Goal: Information Seeking & Learning: Learn about a topic

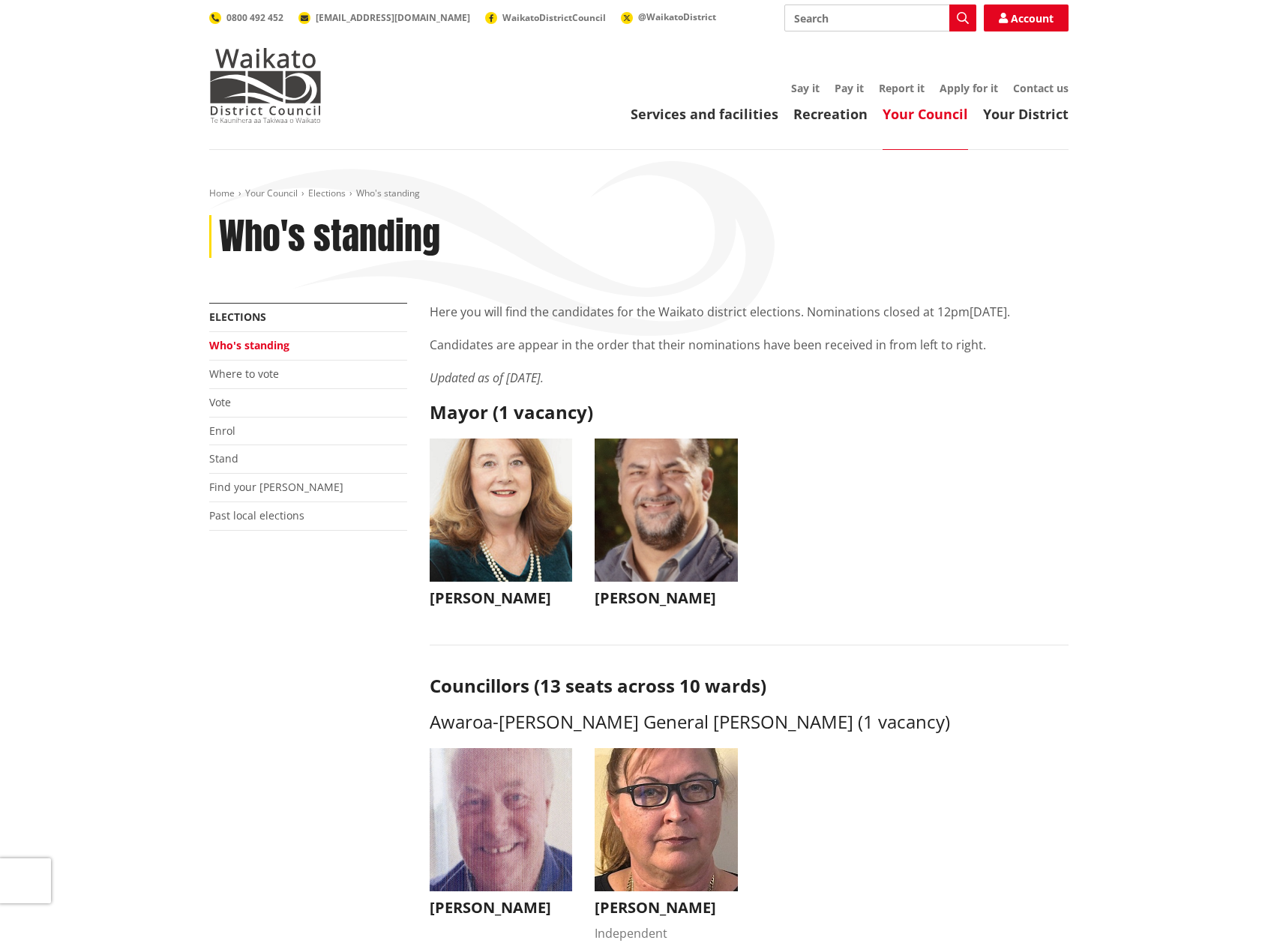
click at [518, 551] on img "button" at bounding box center [501, 510] width 143 height 143
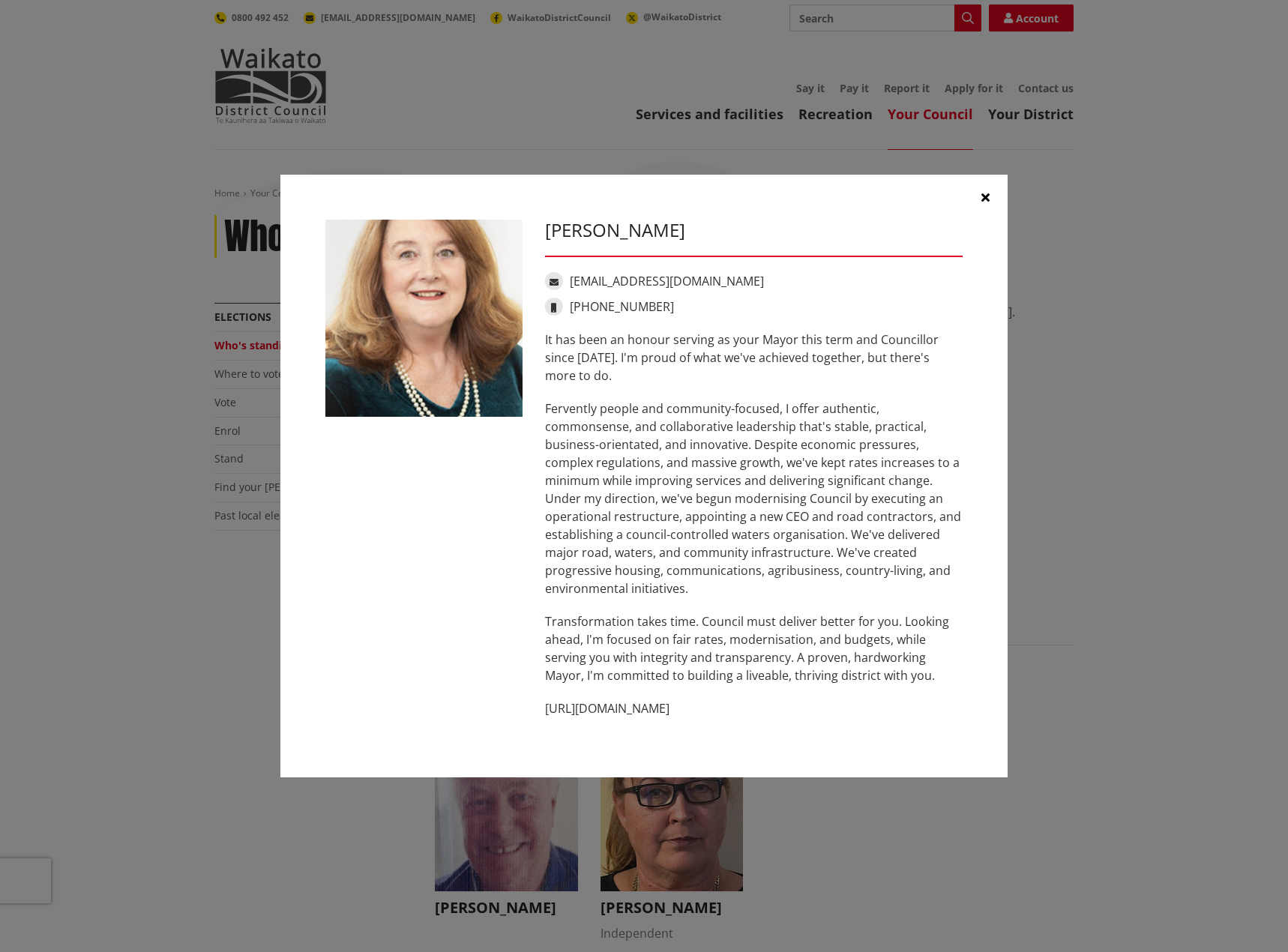
drag, startPoint x: 709, startPoint y: 708, endPoint x: 539, endPoint y: 706, distance: 170.0
click at [540, 707] on div "Jacqui Church jacqui@jacquichurch.com +64 21 869 976 It has been an honour serv…" at bounding box center [754, 476] width 440 height 513
copy p "http://www.jacquichurch.com"
click at [1096, 599] on div "Jacqui Church jacqui@jacquichurch.com +64 21 869 976 It has been an honour serv…" at bounding box center [643, 476] width 1228 height 648
click at [979, 195] on button "button" at bounding box center [985, 197] width 45 height 45
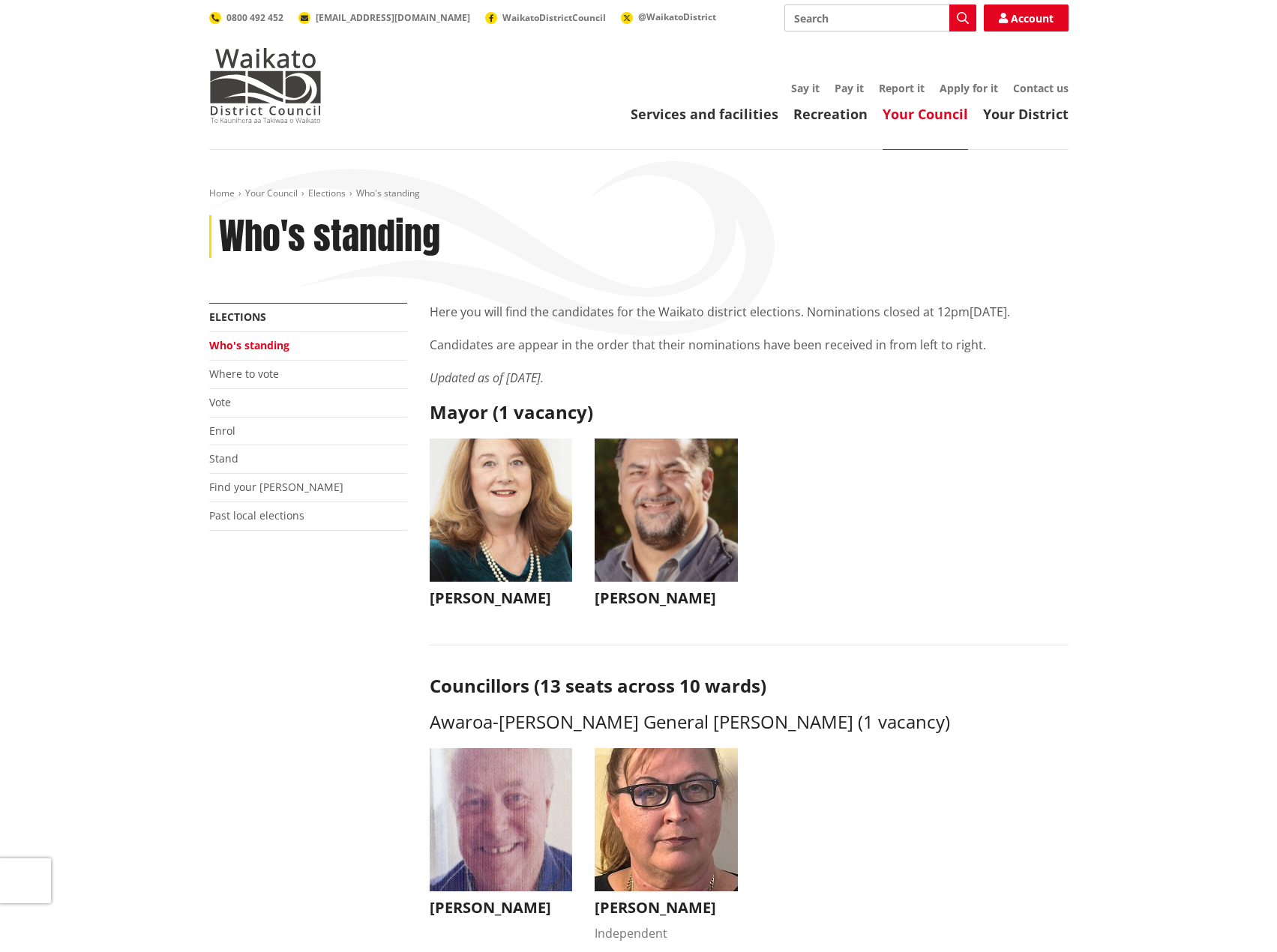
click at [694, 519] on img "button" at bounding box center [666, 510] width 143 height 143
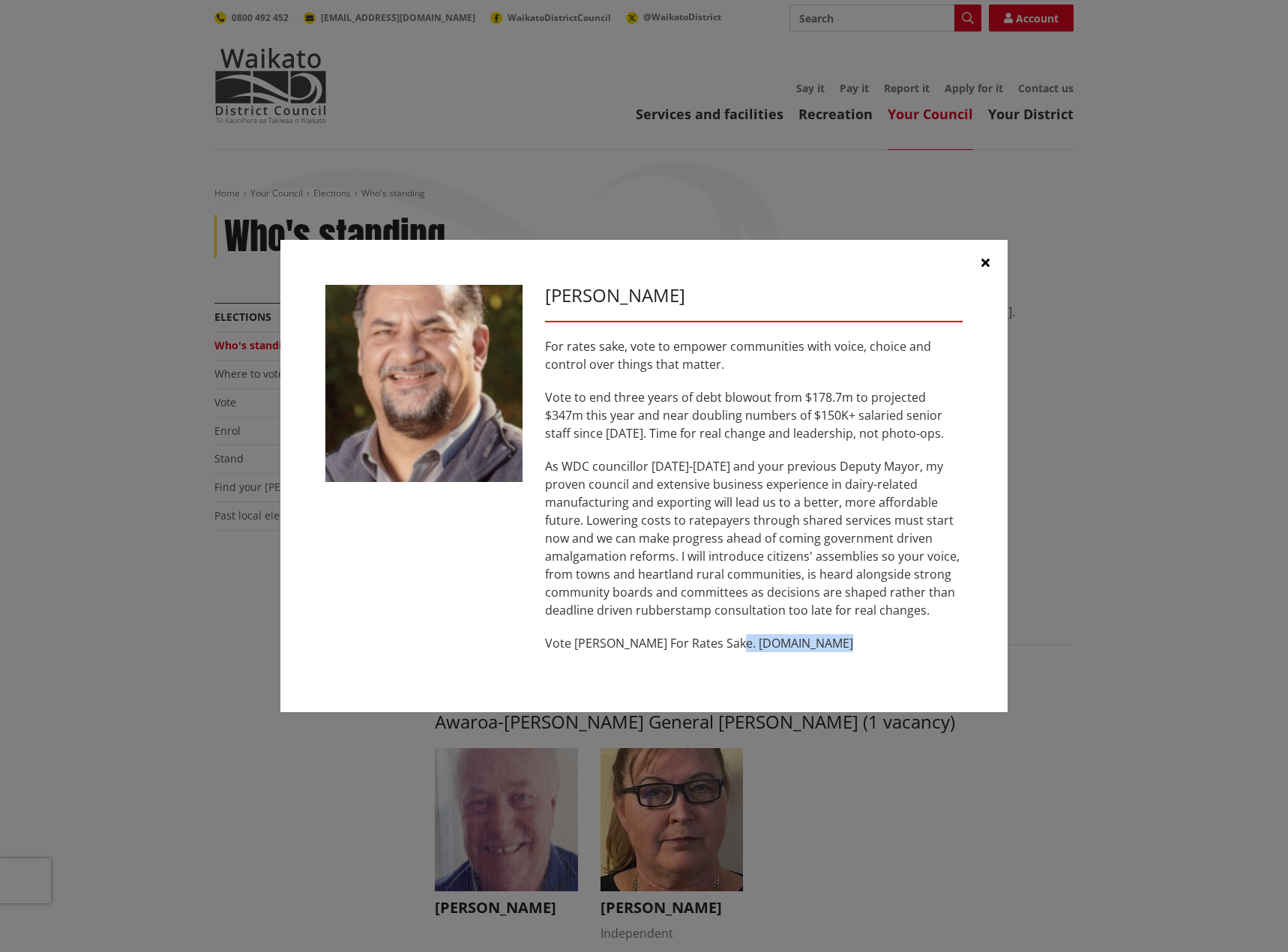
drag, startPoint x: 829, startPoint y: 645, endPoint x: 728, endPoint y: 646, distance: 101.0
click at [728, 646] on p "Vote [PERSON_NAME] For Rates Sake. [DOMAIN_NAME]" at bounding box center [753, 643] width 417 height 18
copy p "www.akselbech.nz"
click at [990, 259] on button "button" at bounding box center [985, 263] width 45 height 45
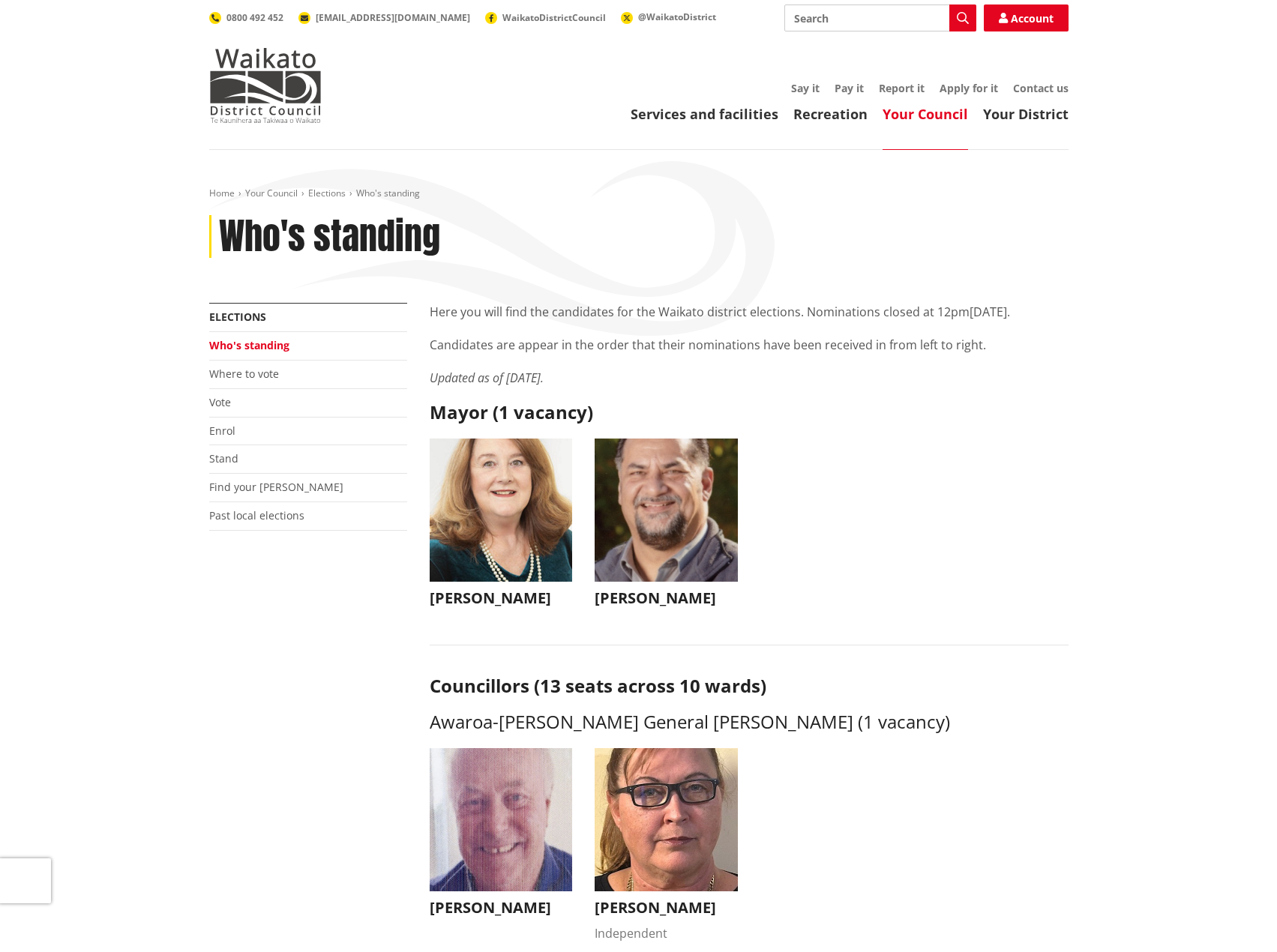
click at [1043, 124] on header "Toggle search Toggle navigation Services and facilities Recreation Your Council…" at bounding box center [638, 75] width 1277 height 150
click at [1038, 114] on link "Your District" at bounding box center [1026, 113] width 86 height 18
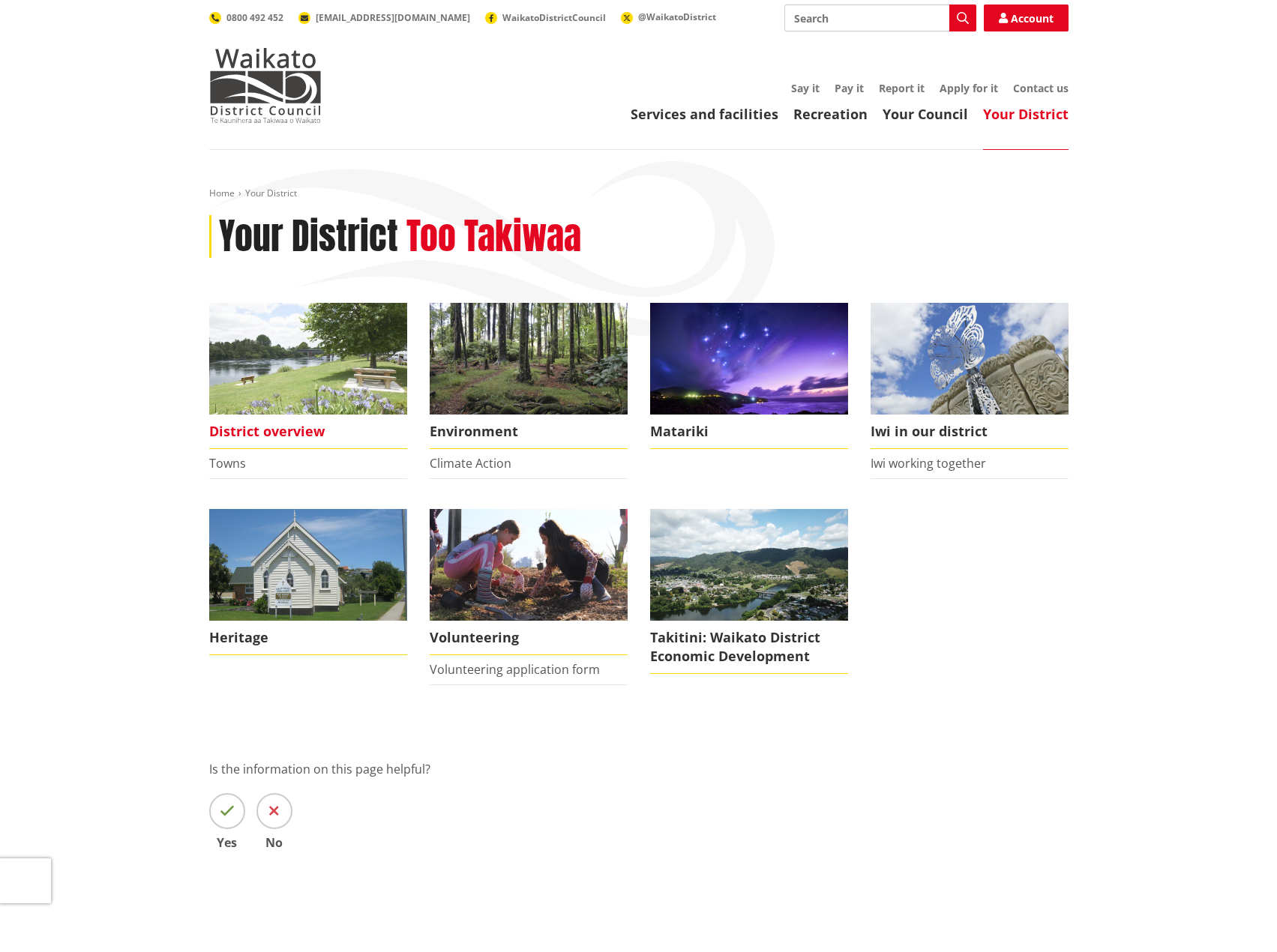
click at [316, 412] on img at bounding box center [308, 359] width 198 height 112
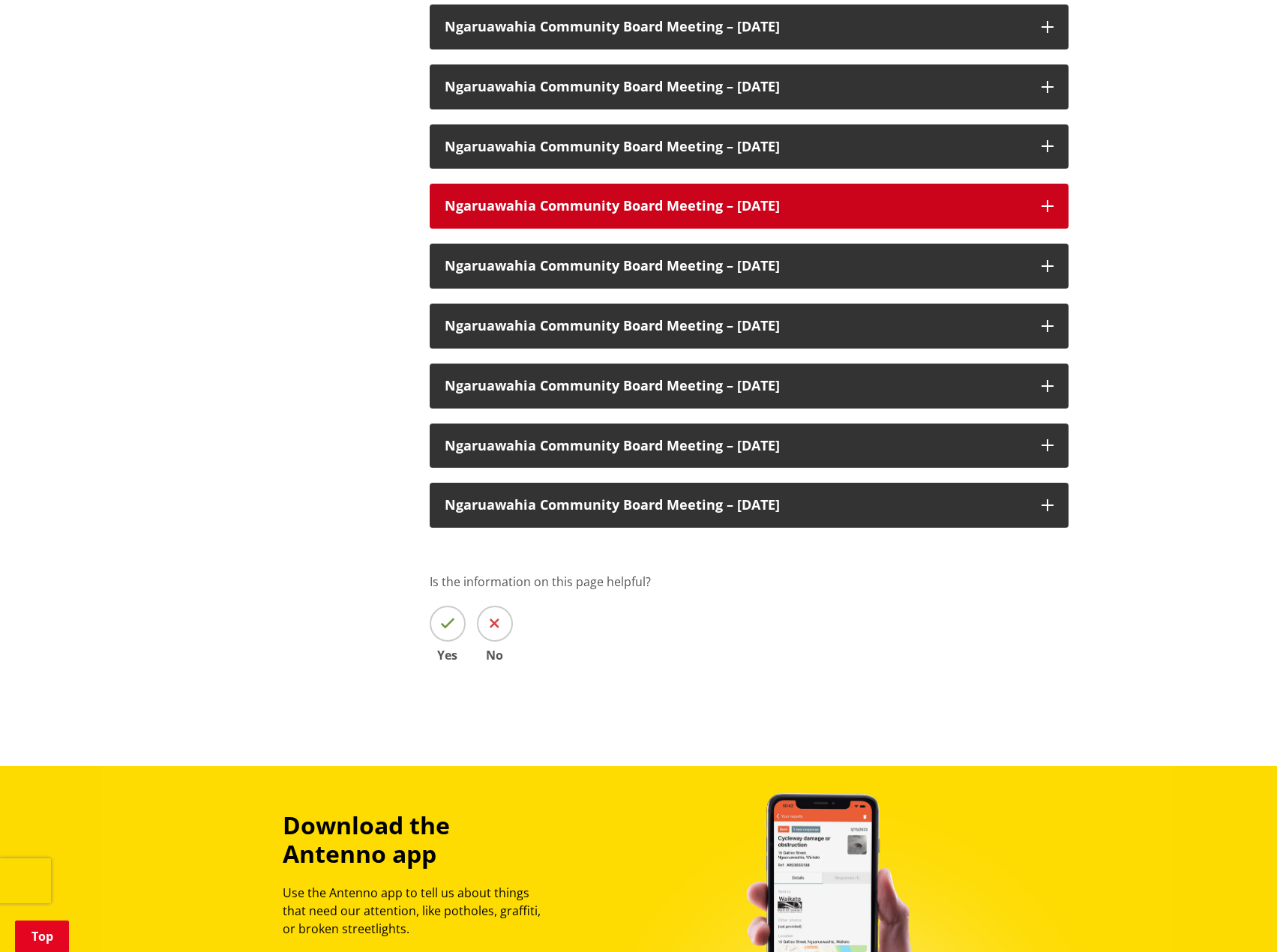
scroll to position [1574, 0]
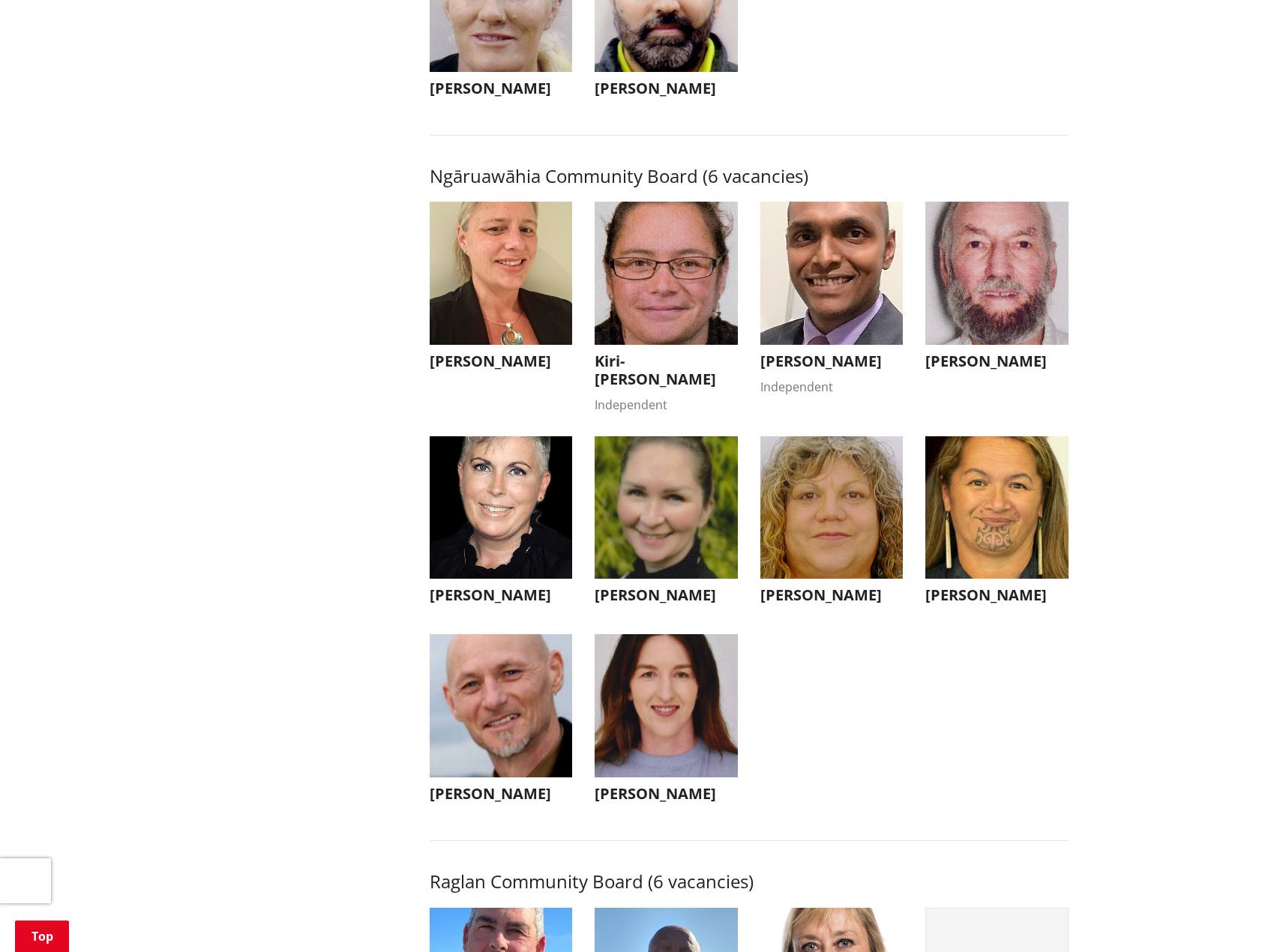
scroll to position [4496, 0]
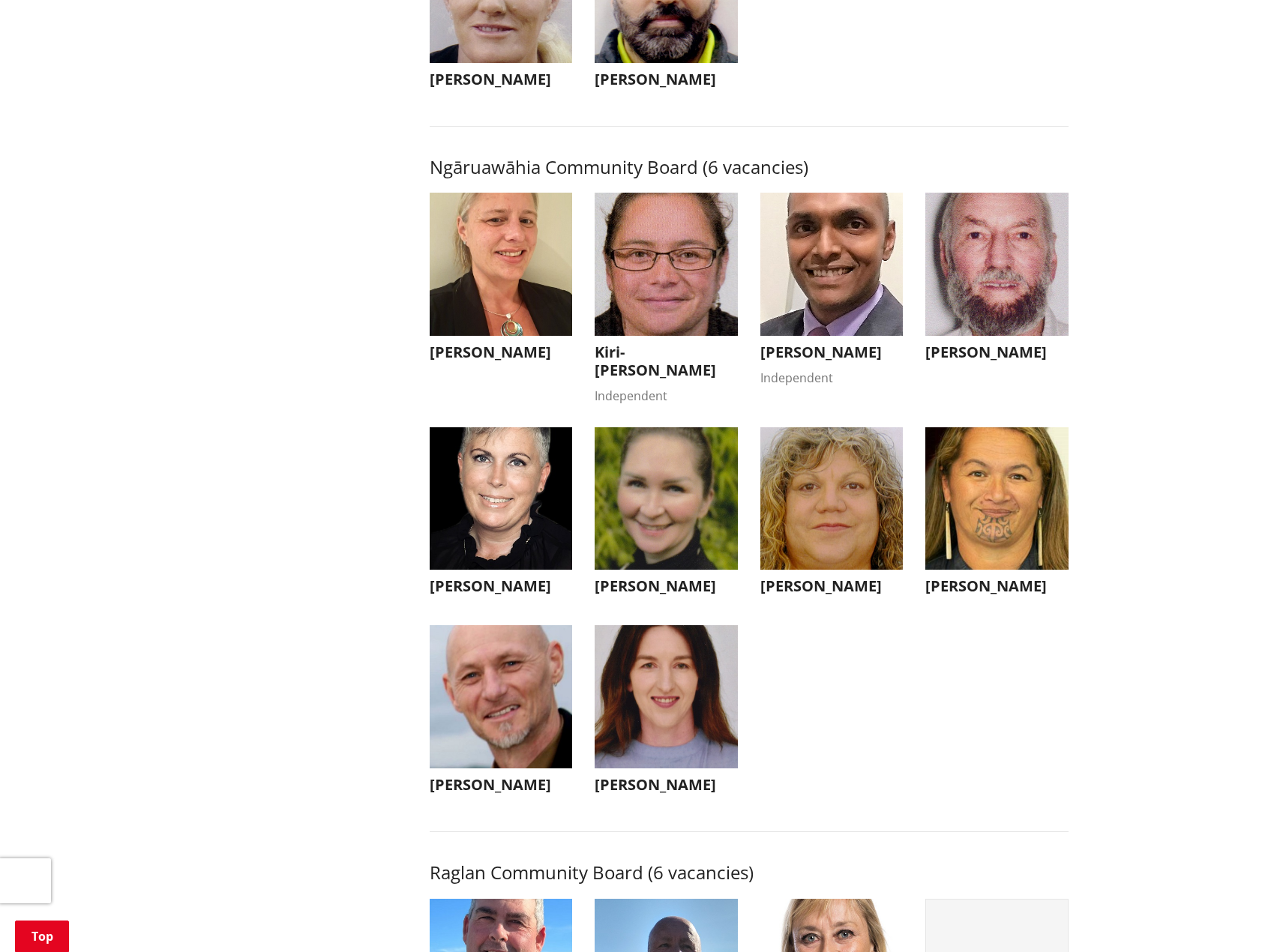
click at [524, 336] on img "button" at bounding box center [501, 264] width 143 height 143
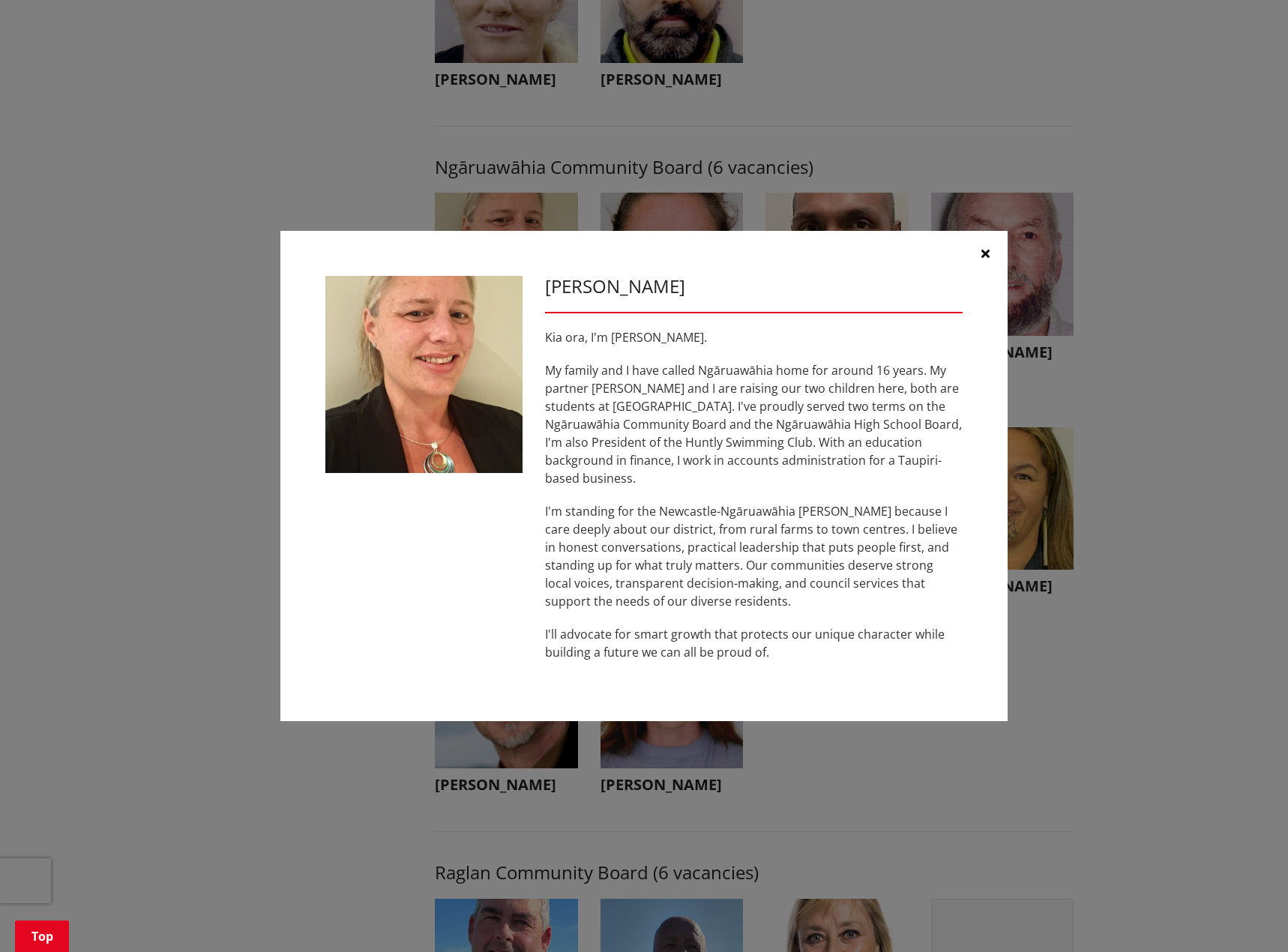
click at [987, 259] on icon "button" at bounding box center [984, 253] width 8 height 12
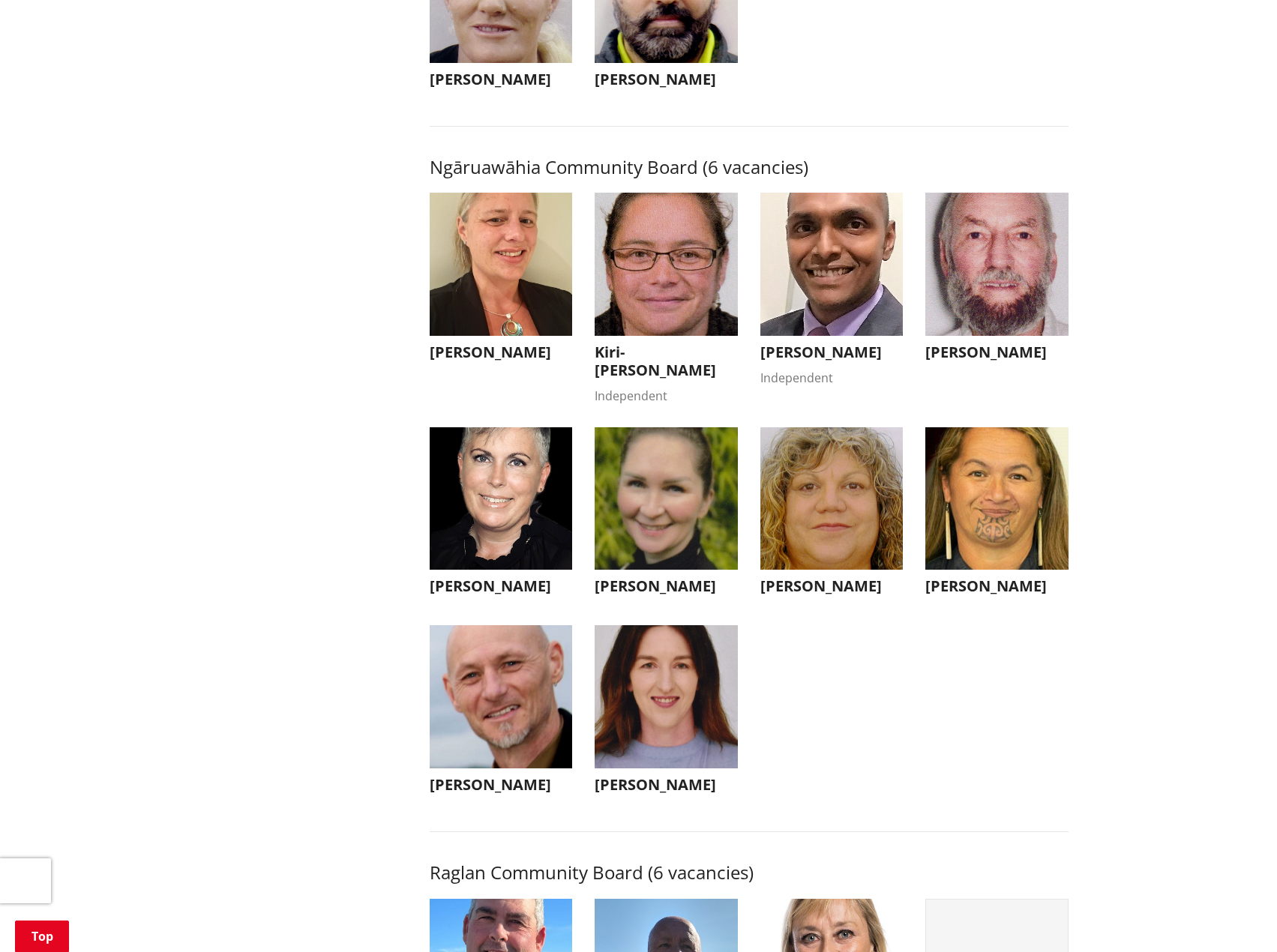
click at [656, 239] on img "button" at bounding box center [666, 264] width 143 height 143
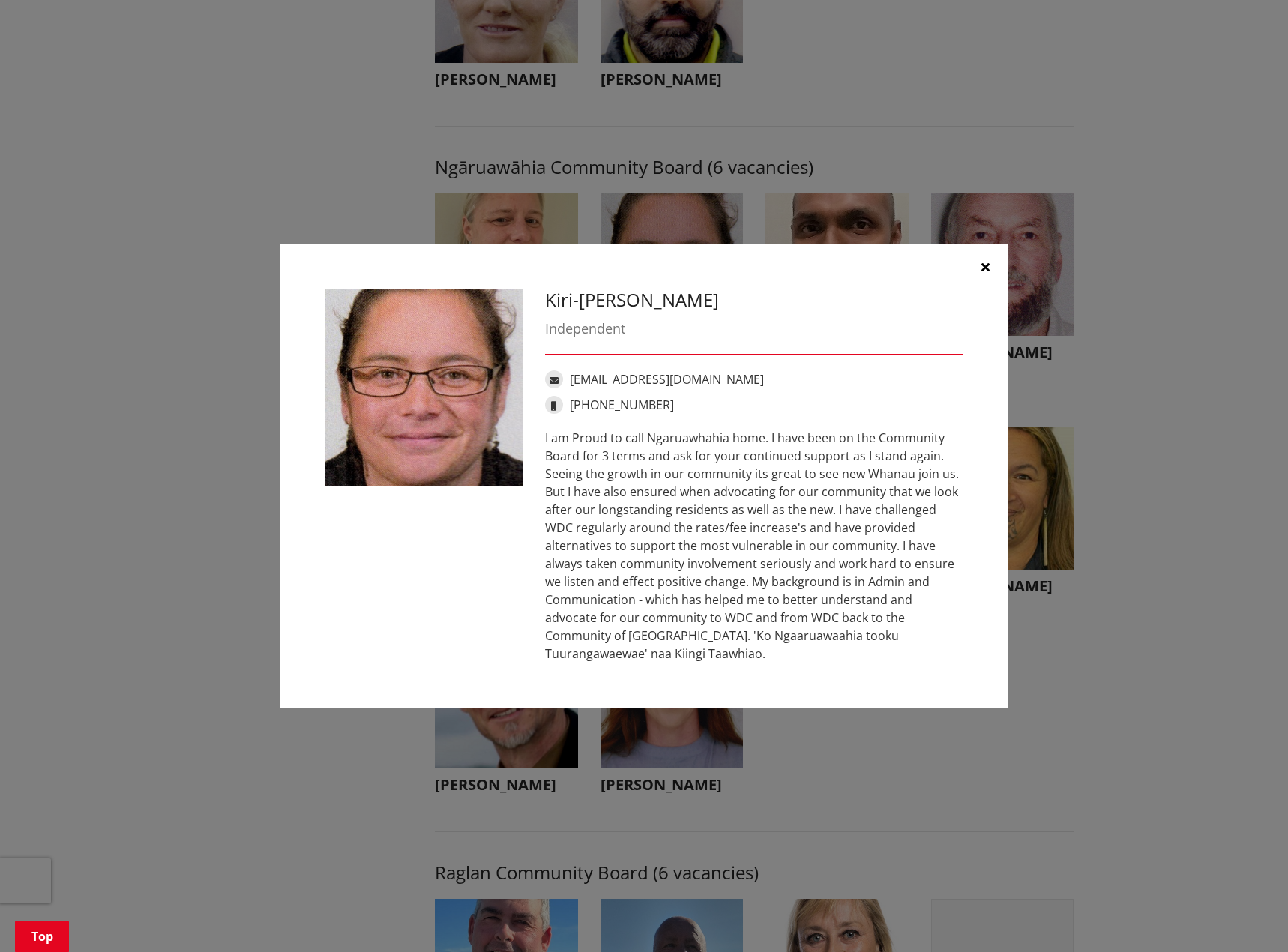
click at [985, 268] on icon "button" at bounding box center [984, 267] width 8 height 12
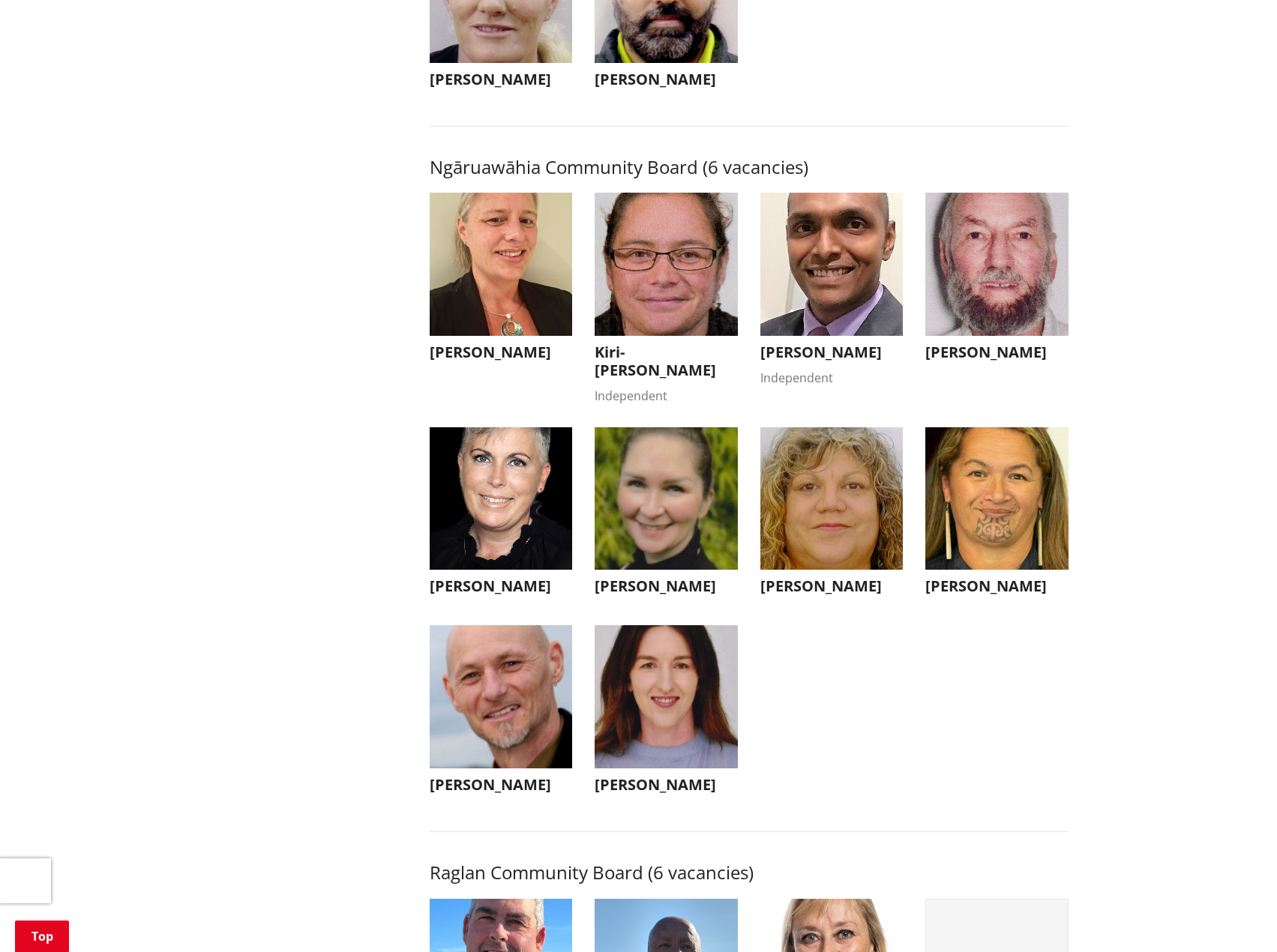
click at [858, 242] on img "button" at bounding box center [832, 264] width 143 height 143
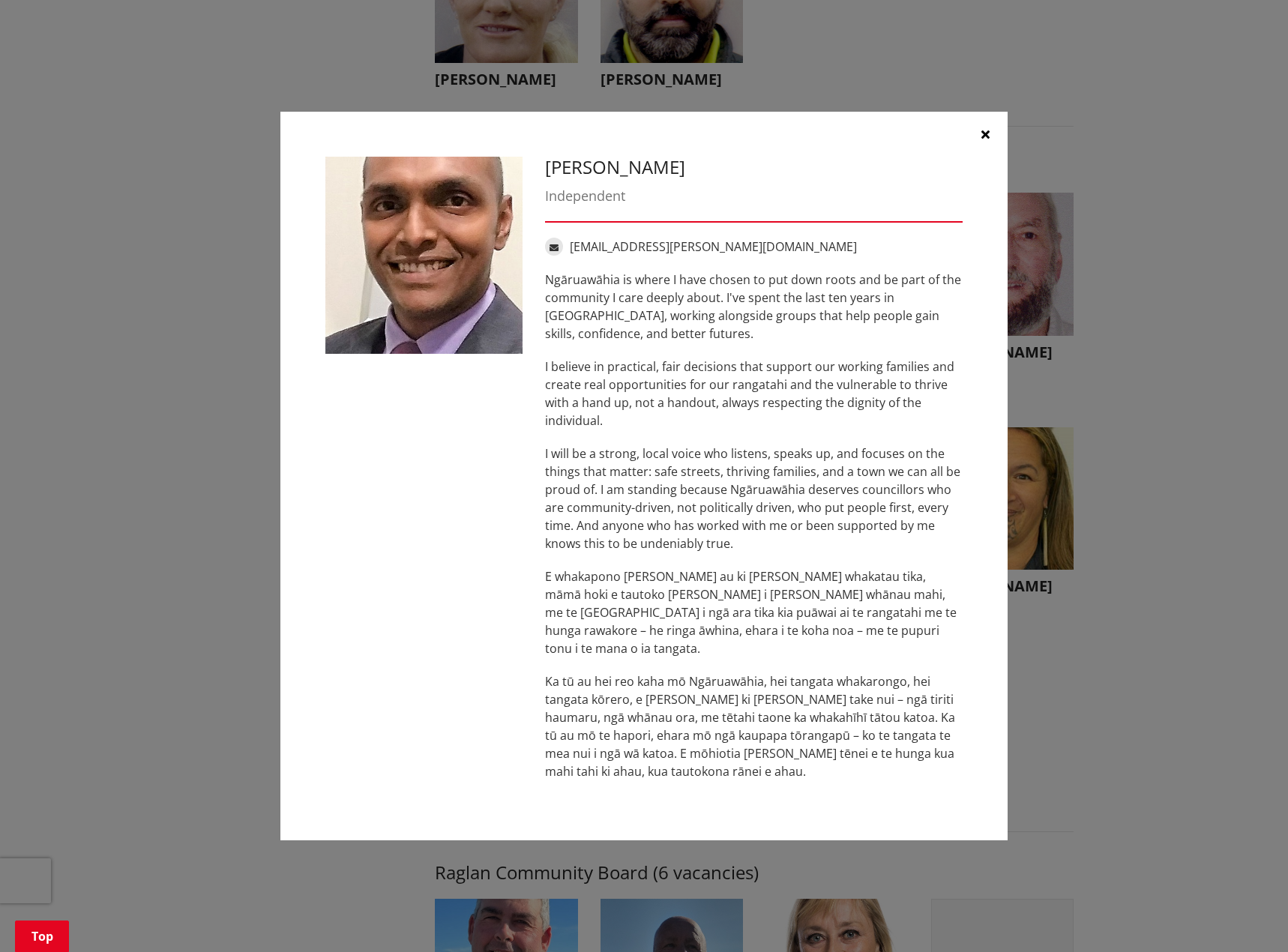
click at [983, 140] on icon "button" at bounding box center [984, 134] width 8 height 12
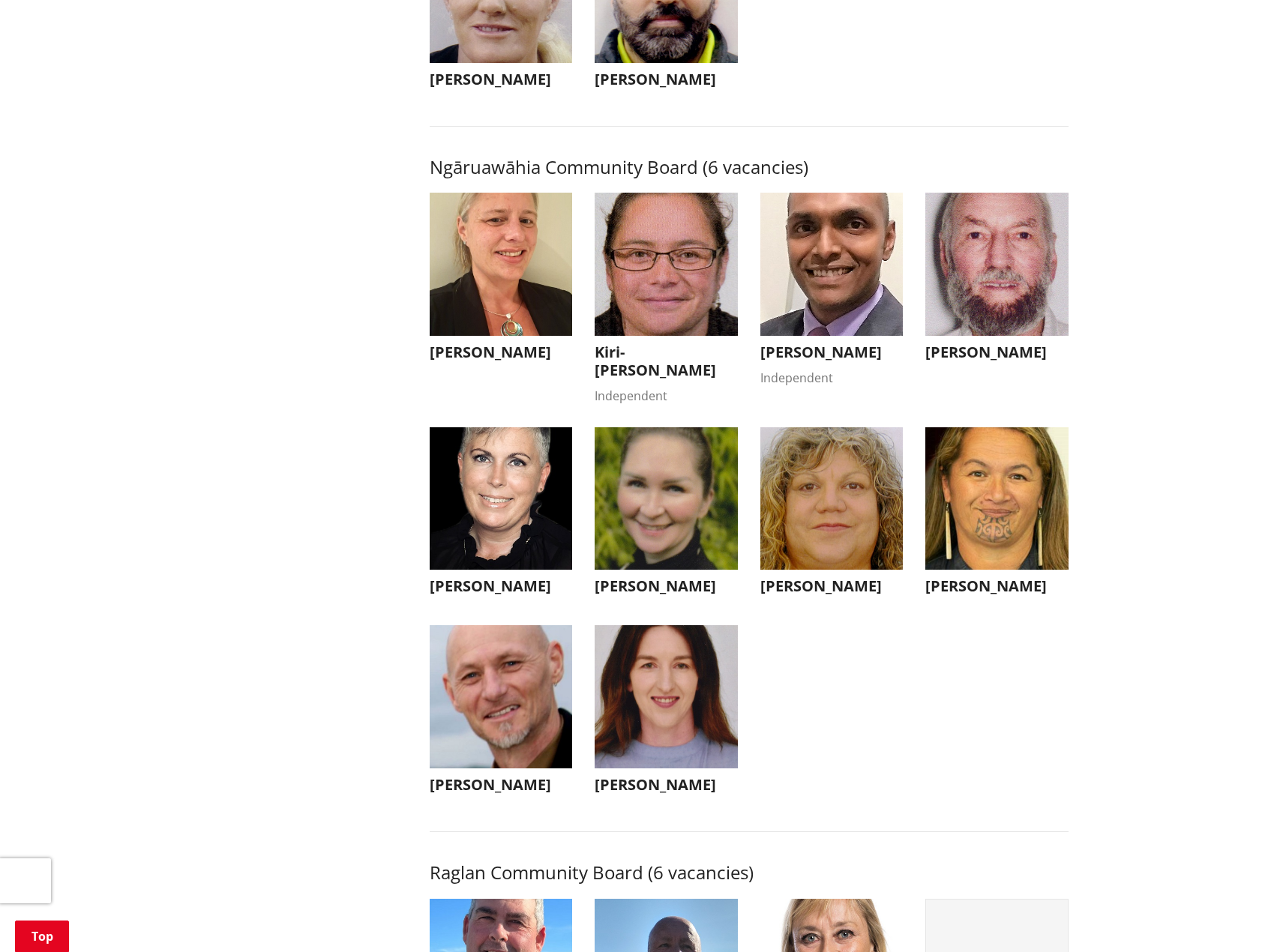
click at [960, 263] on img "button" at bounding box center [997, 264] width 143 height 143
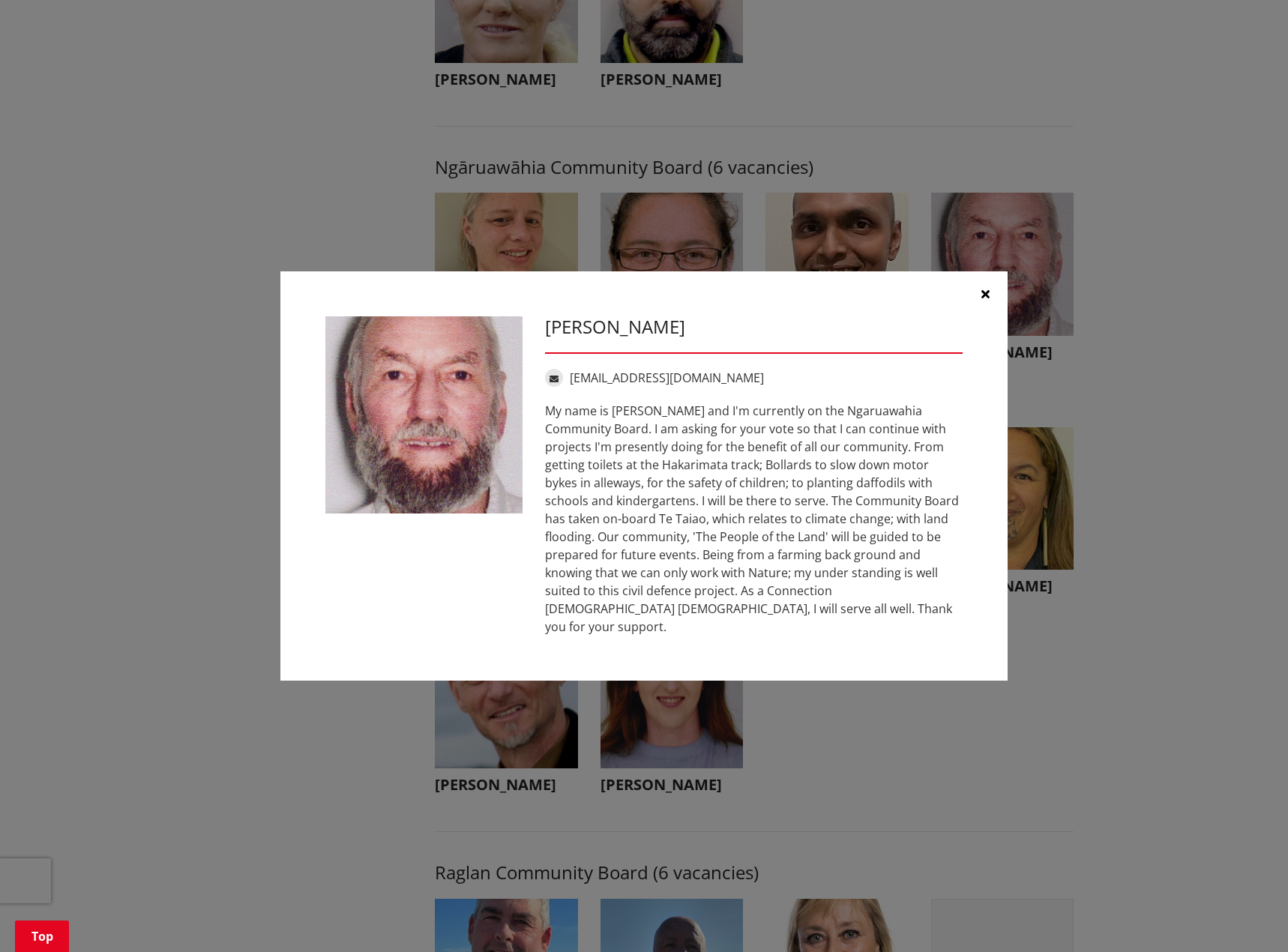
click at [1189, 555] on div "[PERSON_NAME] [EMAIL_ADDRESS][DOMAIN_NAME]" at bounding box center [643, 476] width 1228 height 455
click at [987, 300] on icon "button" at bounding box center [984, 294] width 8 height 12
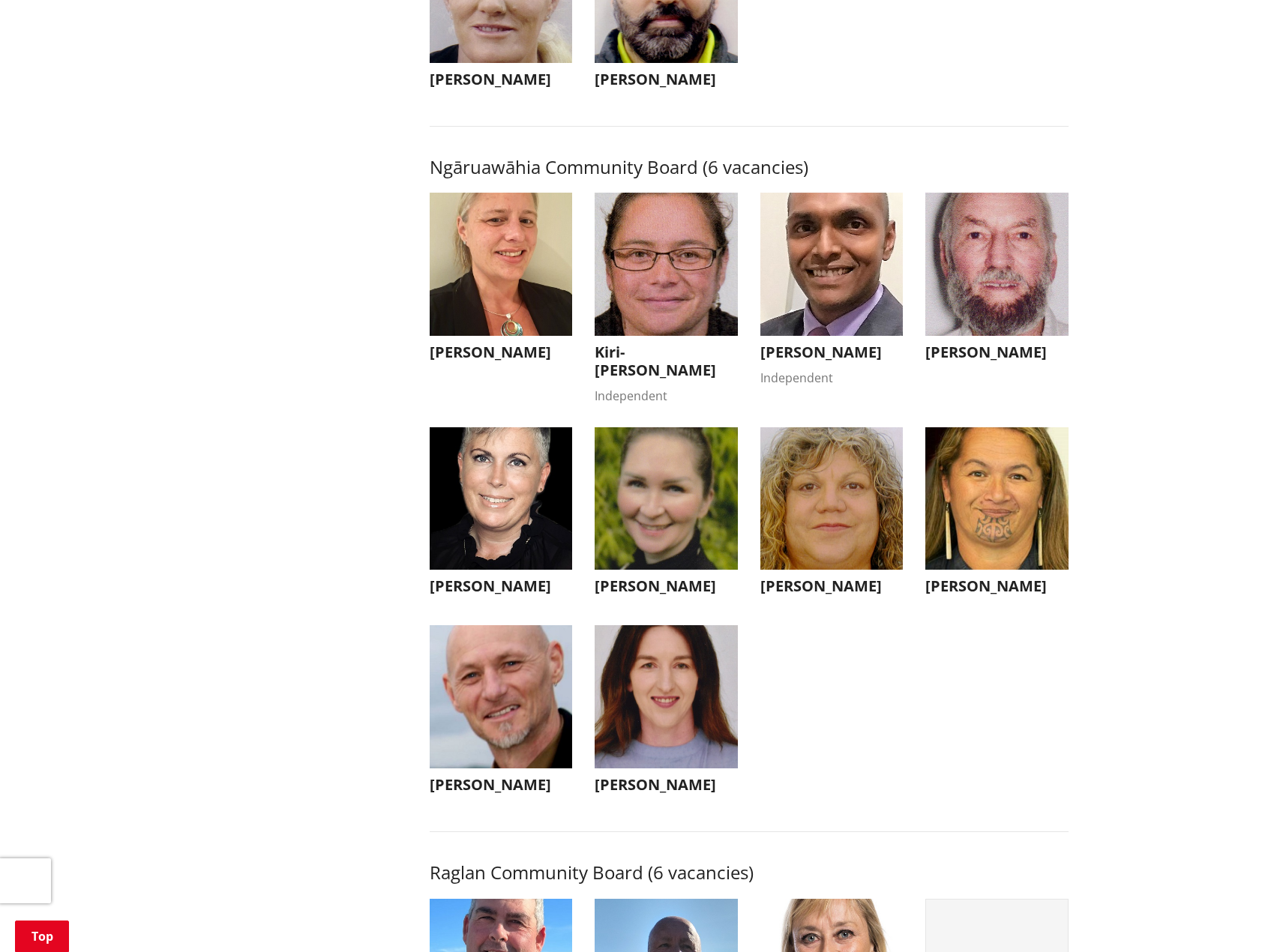
click at [488, 481] on img "button" at bounding box center [501, 499] width 143 height 143
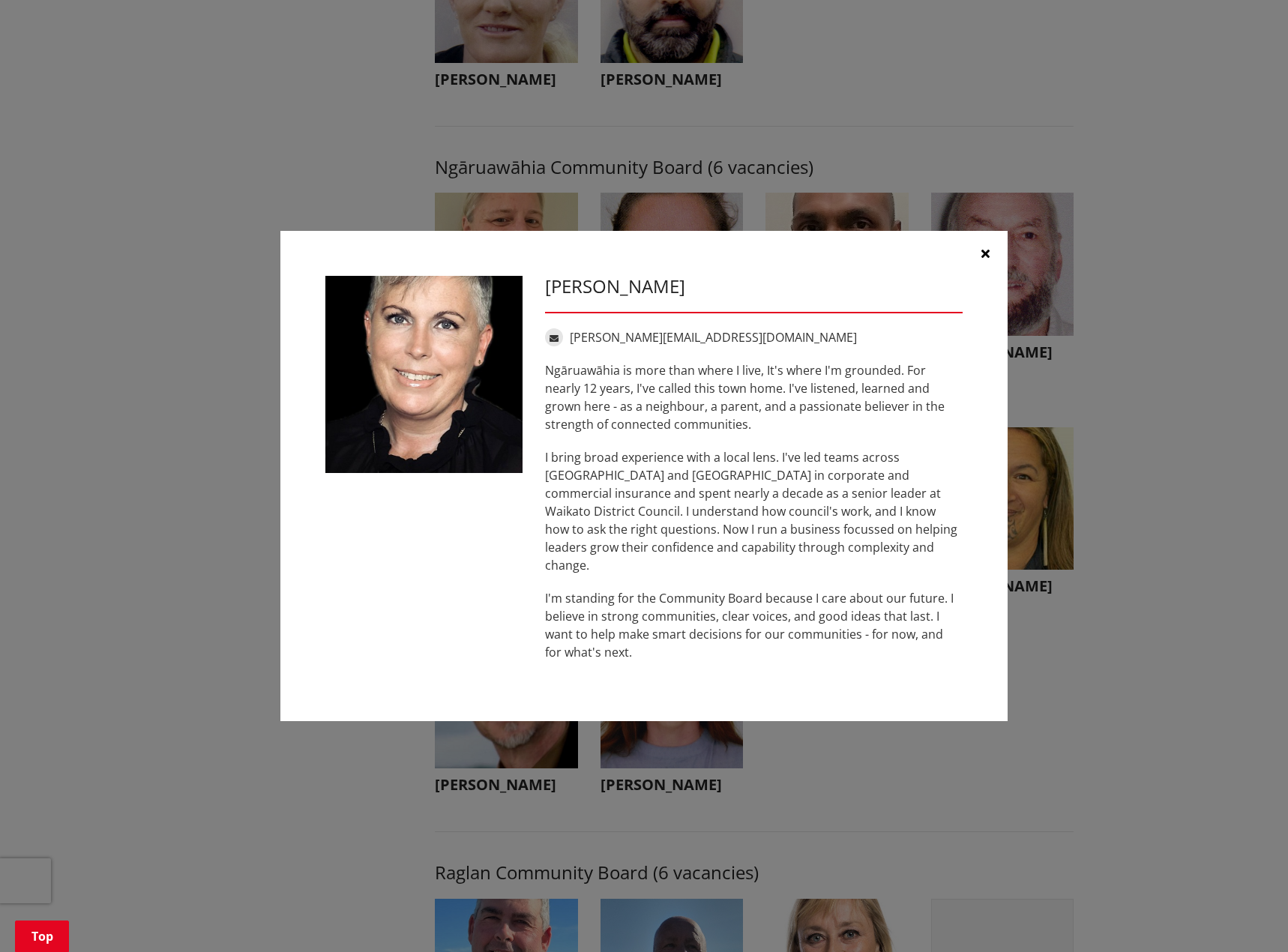
click at [1101, 678] on div "[PERSON_NAME] [PERSON_NAME][EMAIL_ADDRESS][DOMAIN_NAME] [GEOGRAPHIC_DATA] is mo…" at bounding box center [643, 476] width 1228 height 536
click at [989, 259] on icon "button" at bounding box center [984, 253] width 8 height 12
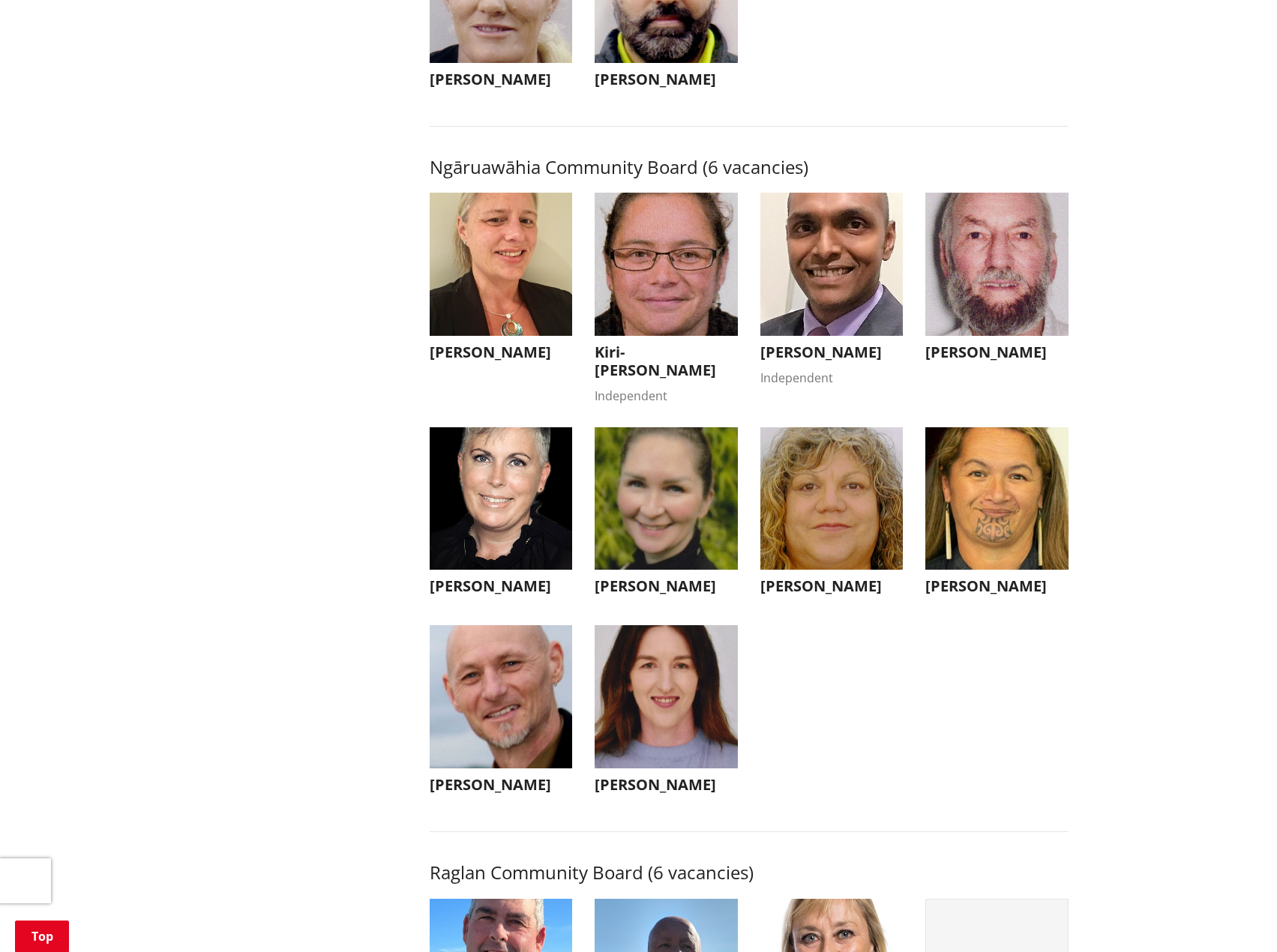
click at [663, 561] on img "button" at bounding box center [666, 499] width 143 height 143
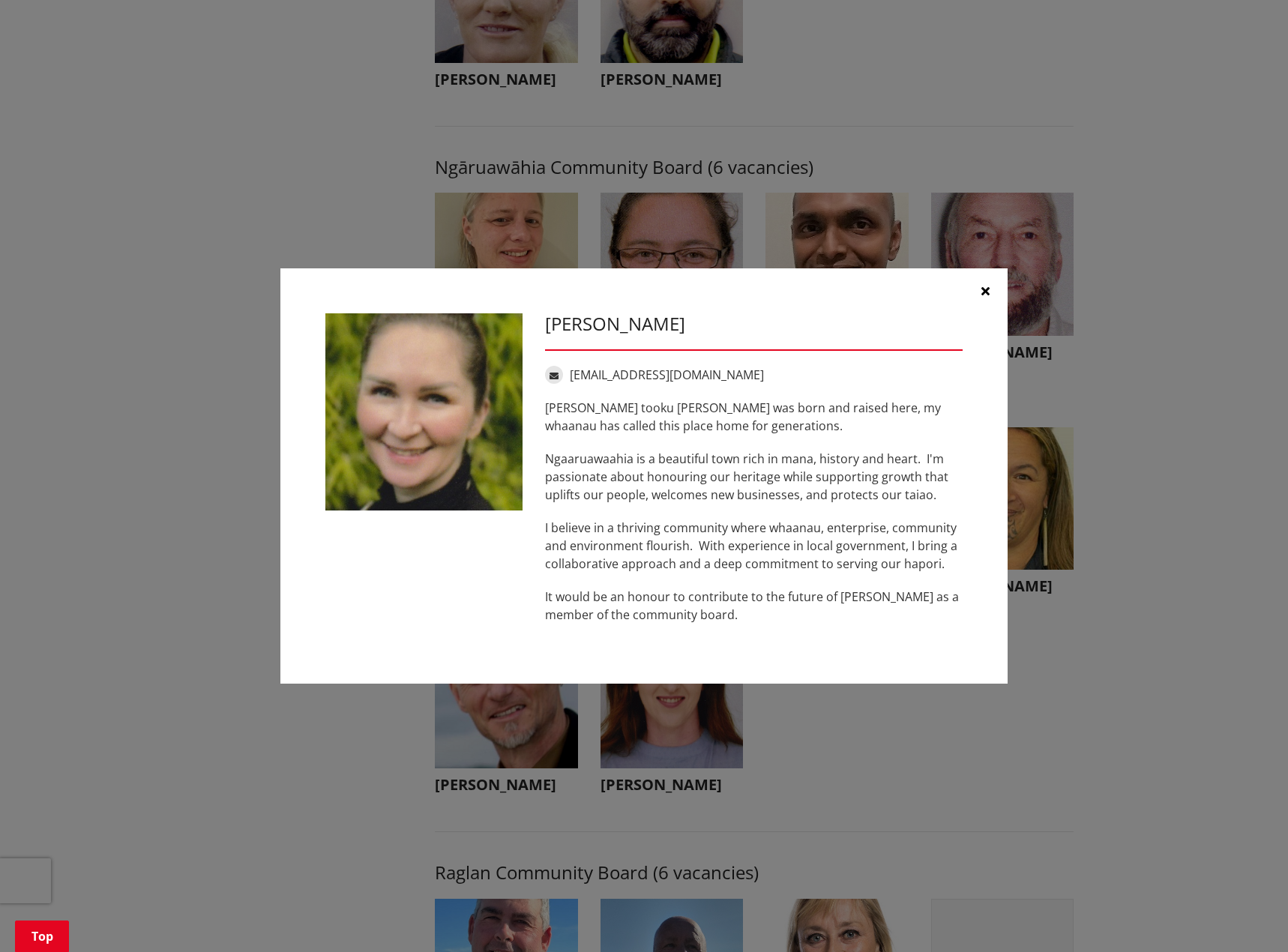
click at [985, 295] on icon "button" at bounding box center [984, 291] width 8 height 12
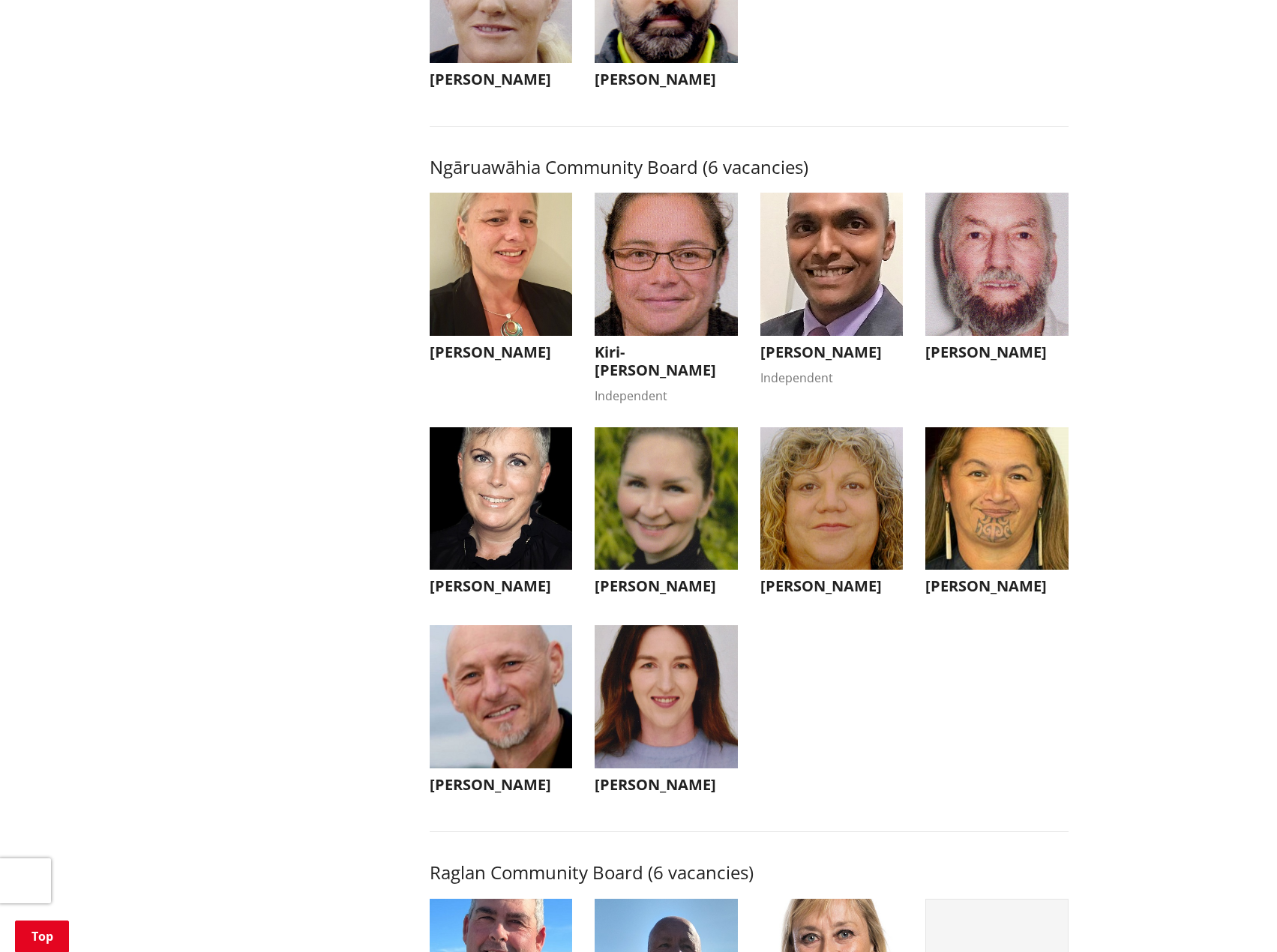
click at [845, 470] on img "button" at bounding box center [832, 499] width 143 height 143
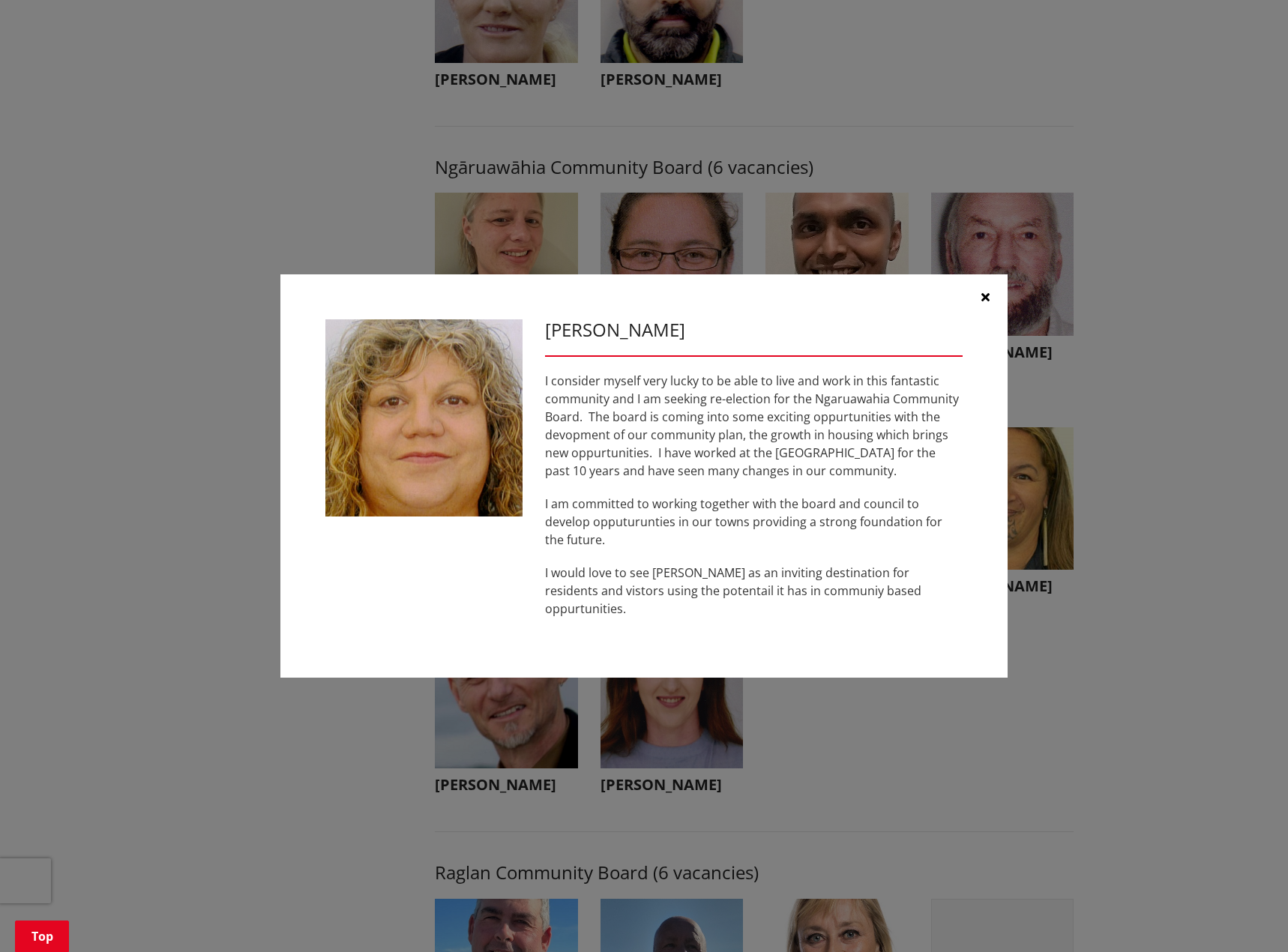
click at [983, 303] on icon "button" at bounding box center [984, 297] width 8 height 12
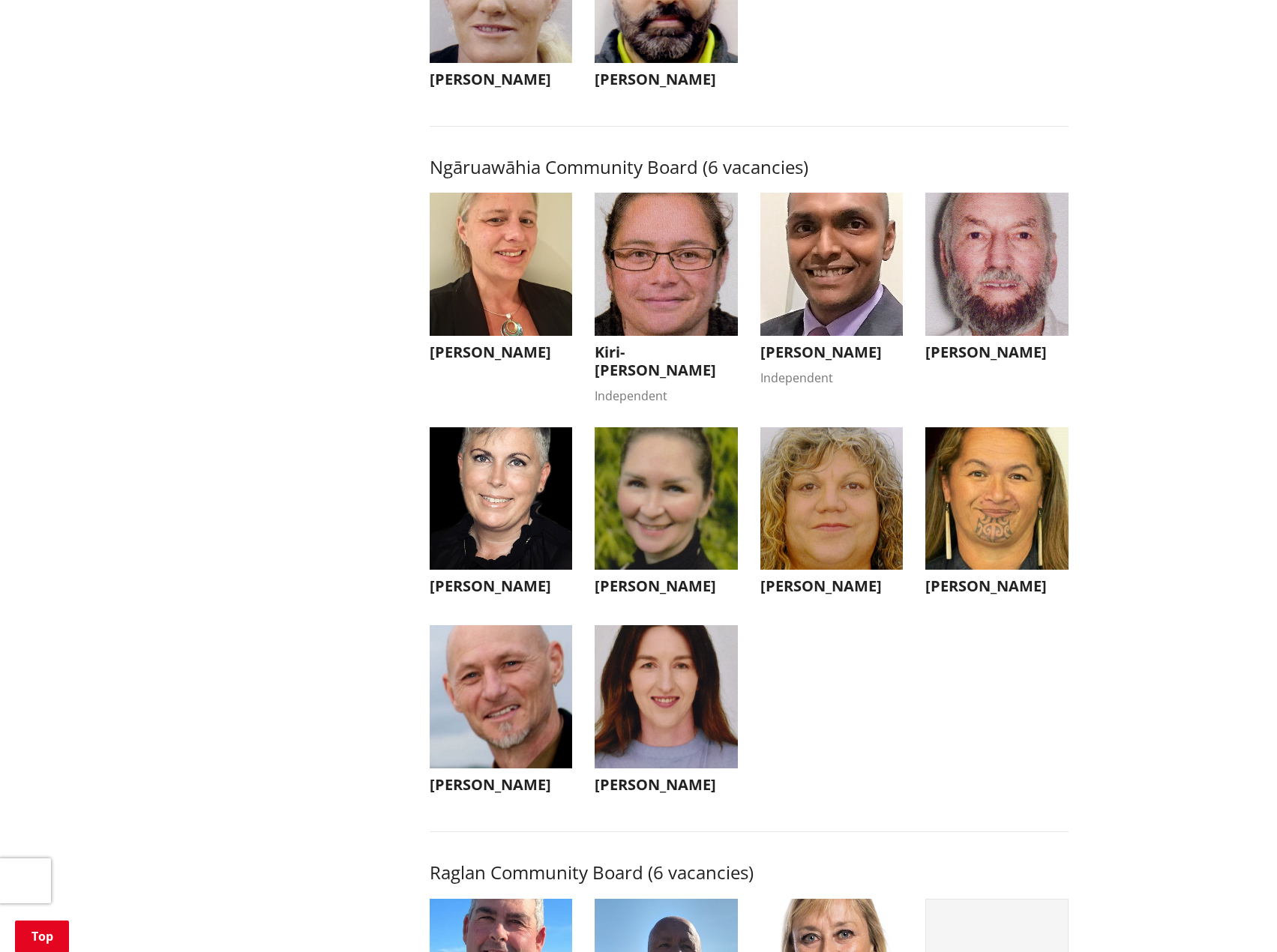
click at [1016, 517] on img "button" at bounding box center [997, 499] width 143 height 143
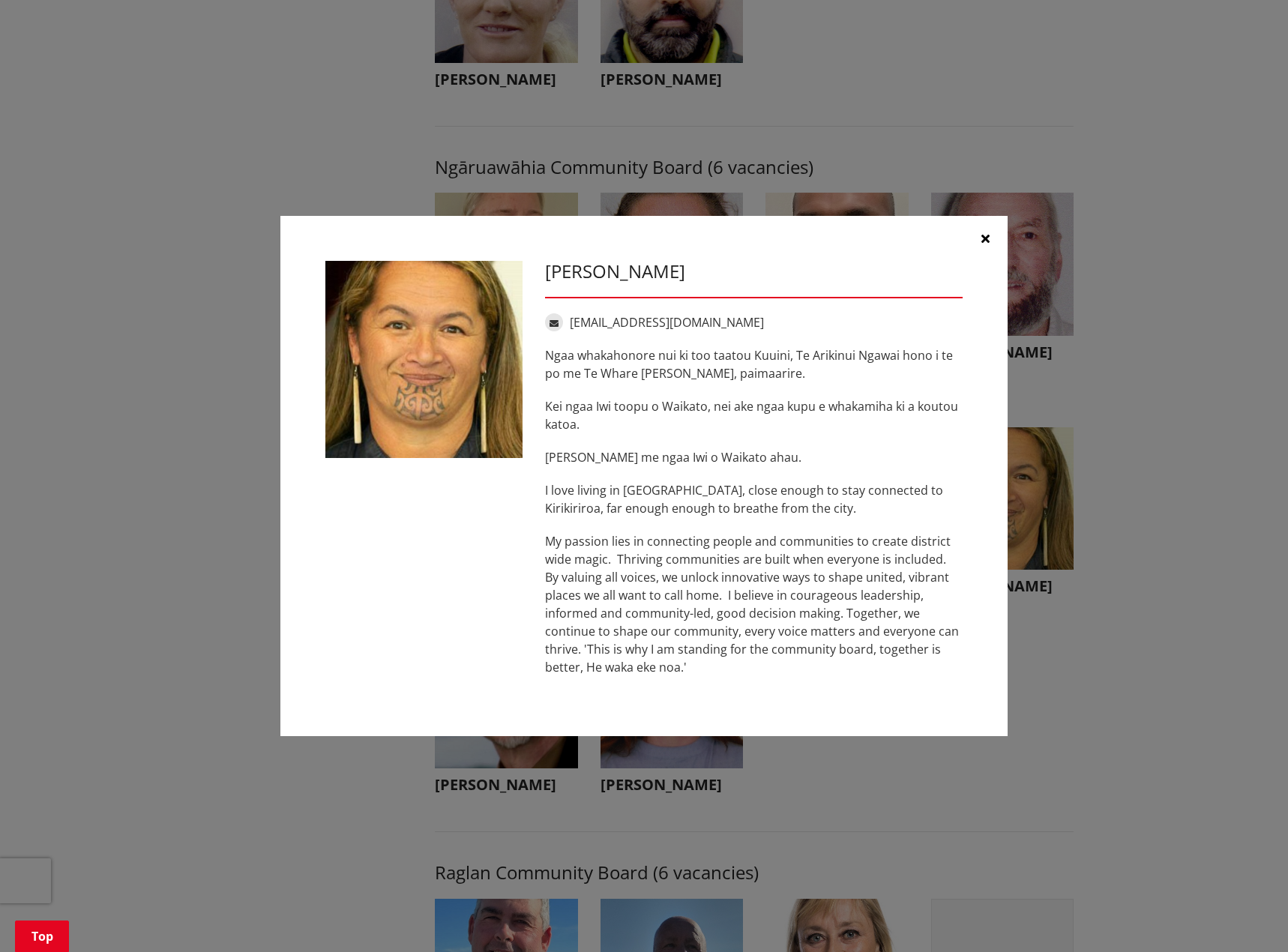
click at [1120, 665] on div "[PERSON_NAME] [EMAIL_ADDRESS][DOMAIN_NAME] Ngaa whakahonore nui ki too taatou K…" at bounding box center [643, 476] width 1228 height 565
click at [981, 236] on icon "button" at bounding box center [984, 238] width 8 height 12
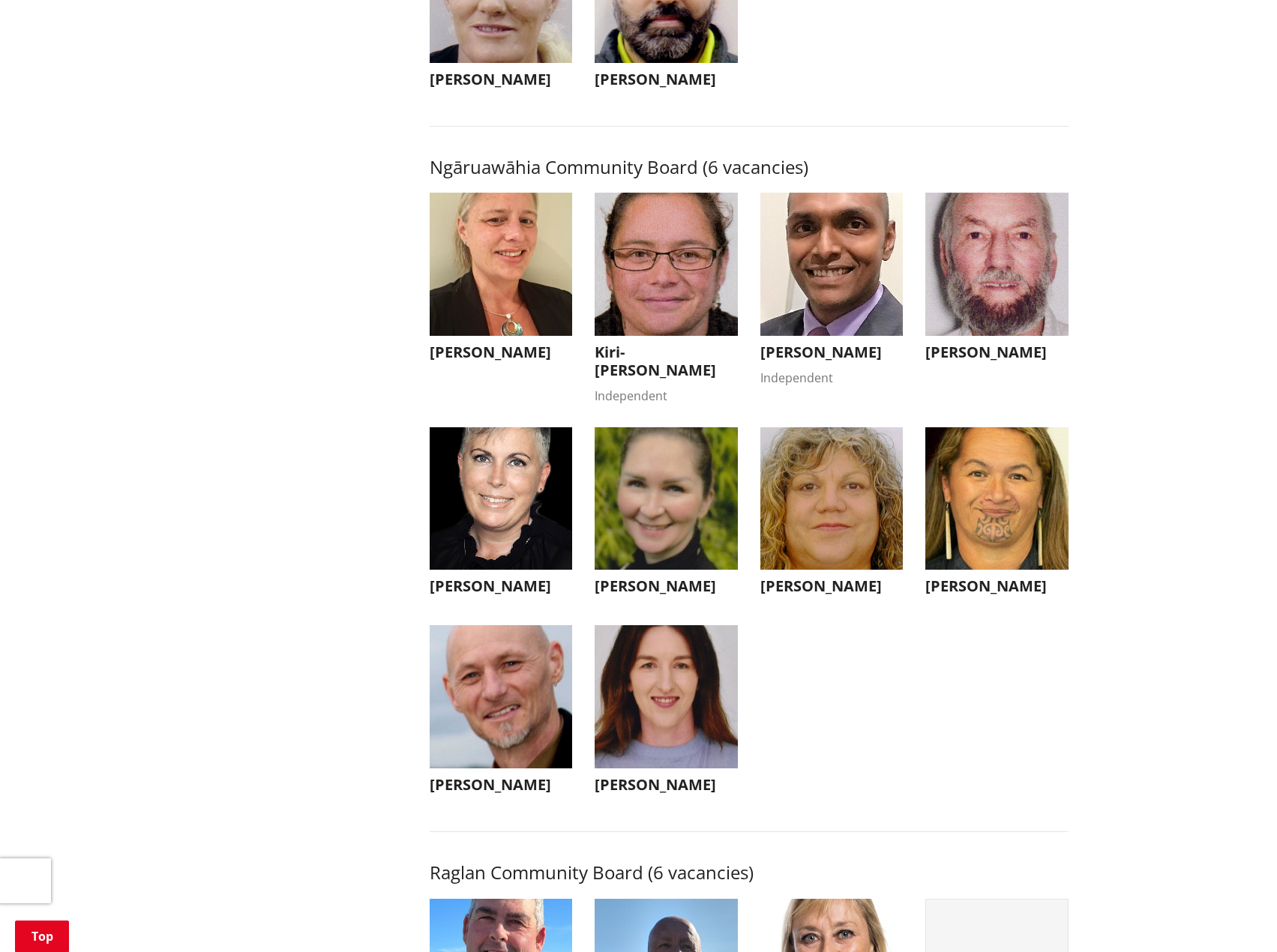
click at [518, 720] on img "button" at bounding box center [501, 696] width 143 height 143
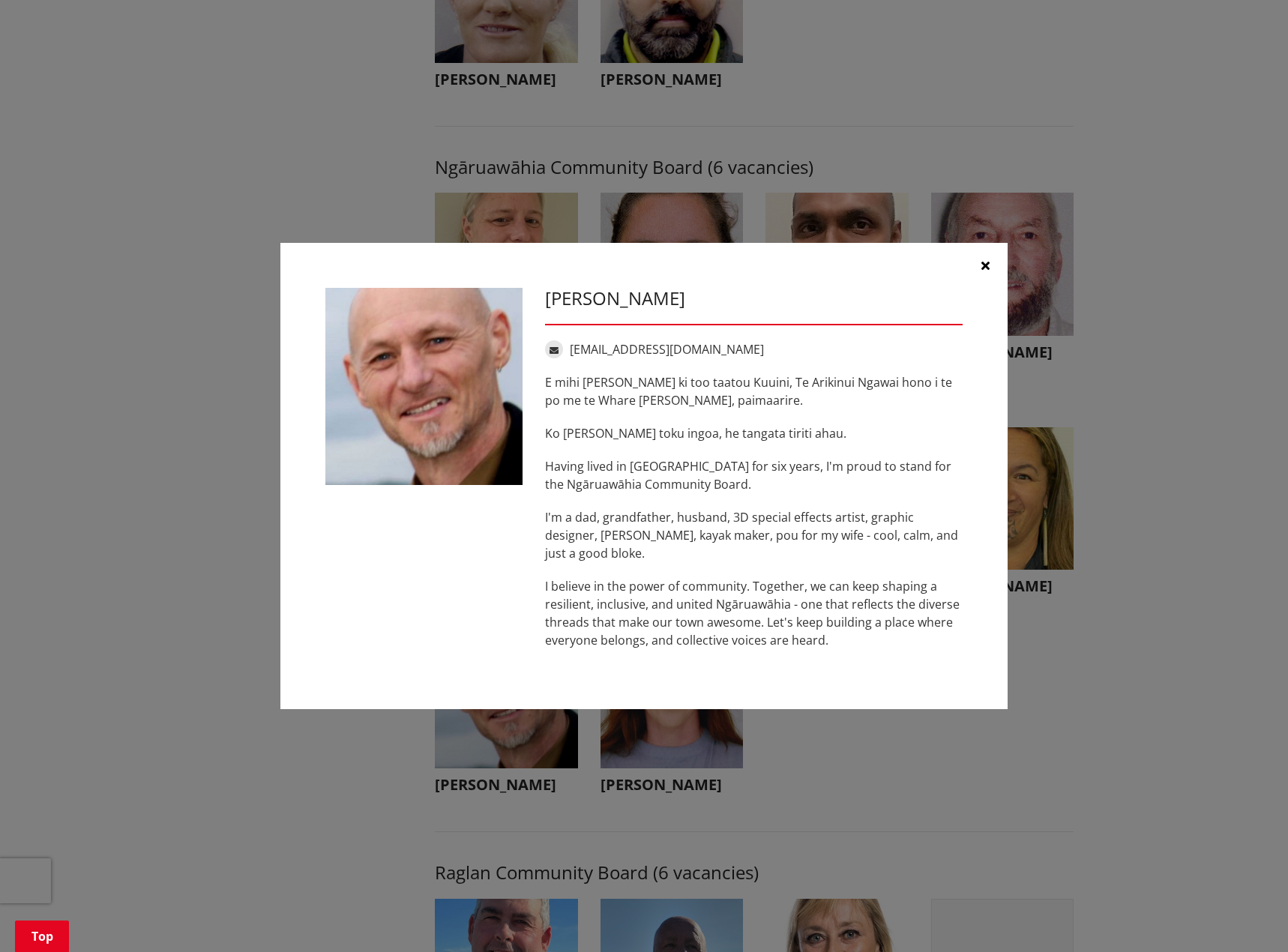
click at [1129, 656] on div "[PERSON_NAME] [EMAIL_ADDRESS][DOMAIN_NAME] E mihi [PERSON_NAME] ki too taatou […" at bounding box center [643, 476] width 1228 height 512
click at [983, 264] on icon "button" at bounding box center [984, 265] width 8 height 12
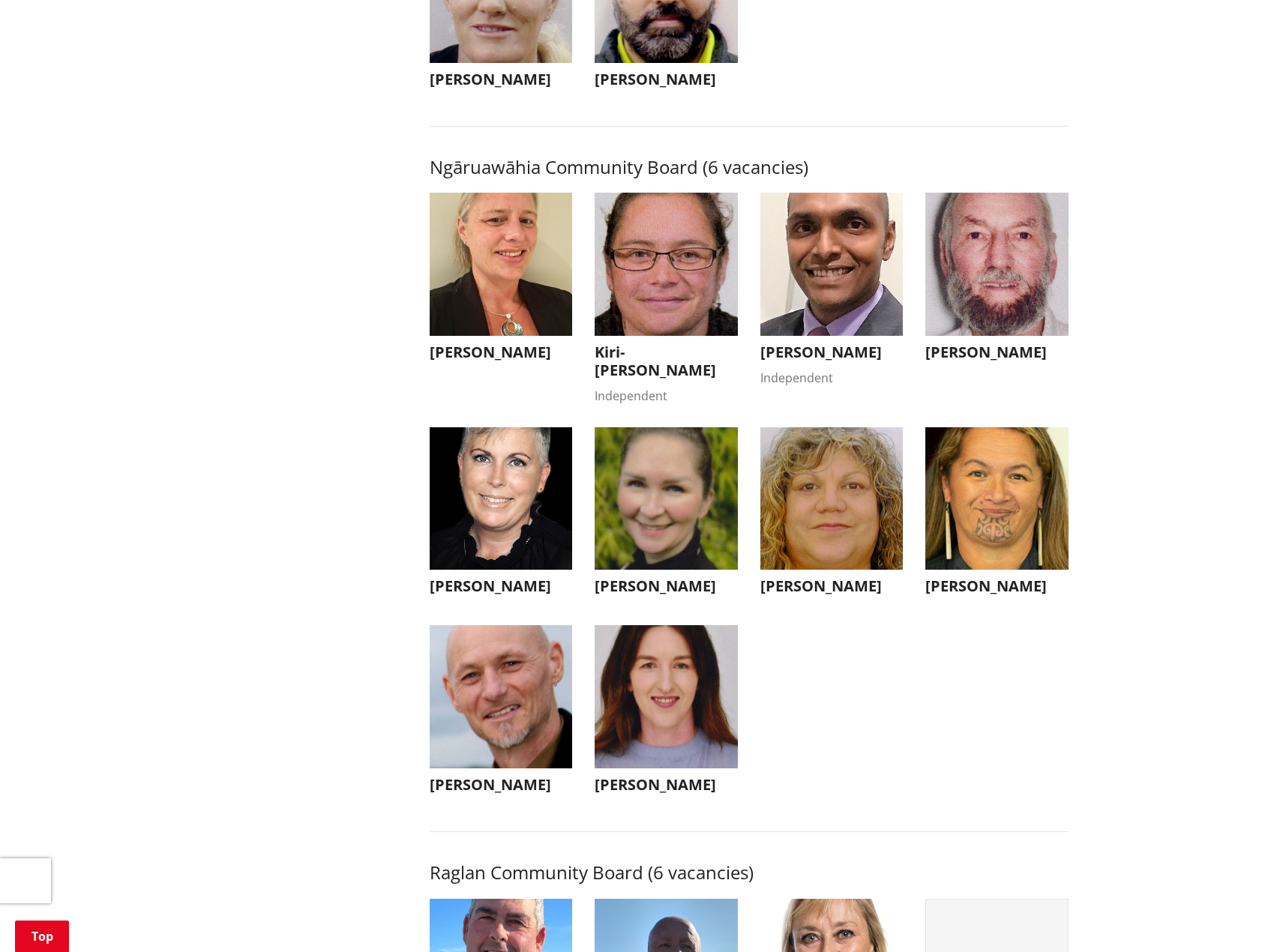
click at [666, 768] on img "button" at bounding box center [666, 696] width 143 height 143
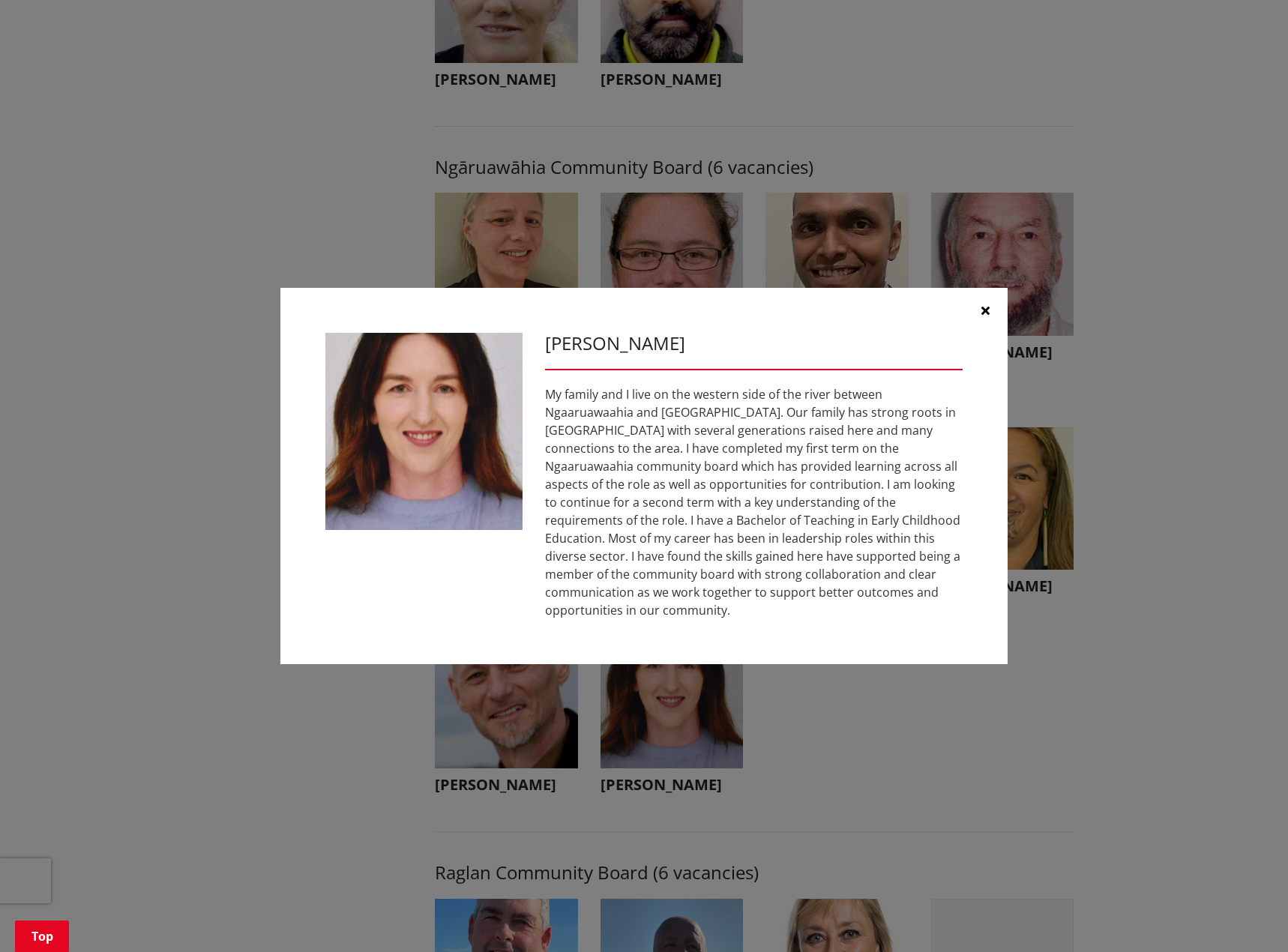
click at [1129, 508] on div "[PERSON_NAME]" at bounding box center [643, 476] width 1228 height 422
click at [985, 316] on icon "button" at bounding box center [984, 311] width 8 height 12
